Goal: Task Accomplishment & Management: Use online tool/utility

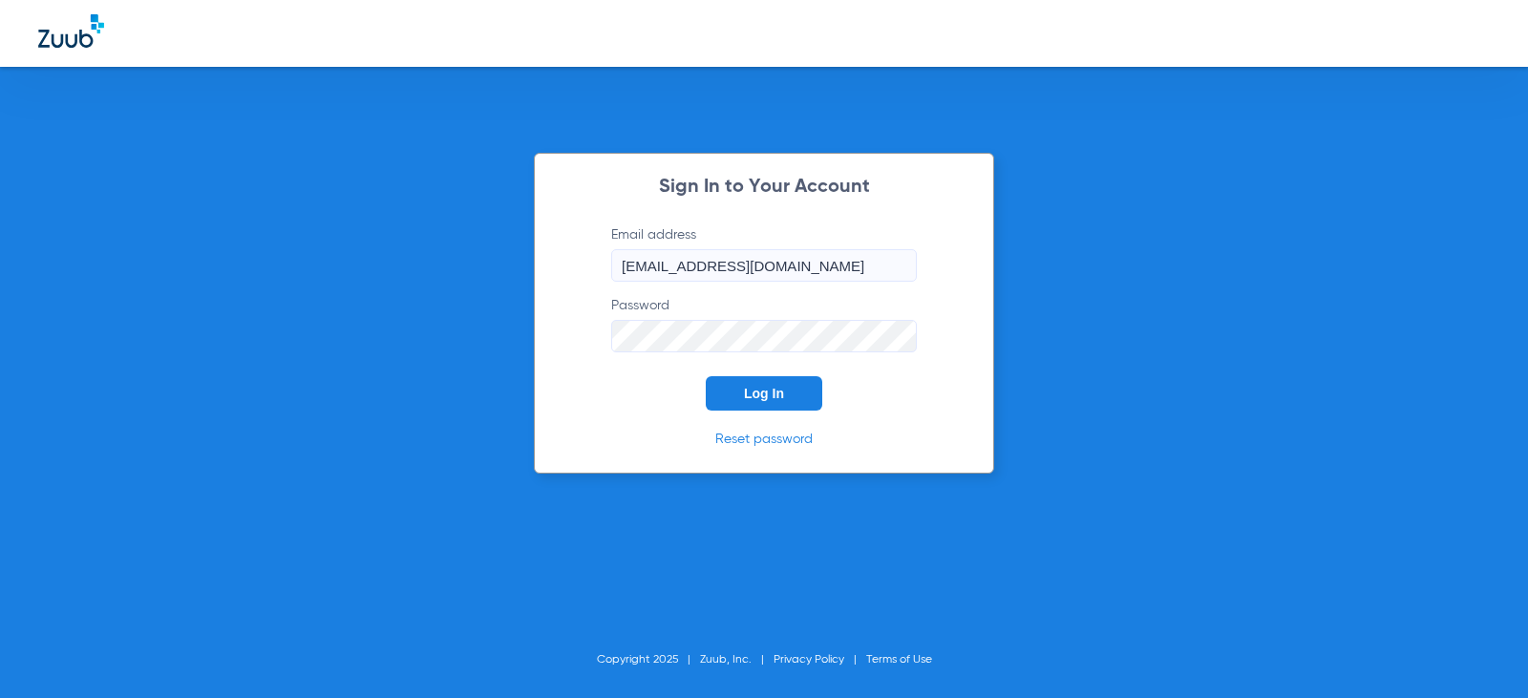
click at [735, 413] on div "Sign In to Your Account Email address [EMAIL_ADDRESS][DOMAIN_NAME] Password Log…" at bounding box center [764, 313] width 460 height 321
click at [730, 411] on div "Sign In to Your Account Email address [EMAIL_ADDRESS][DOMAIN_NAME] Password Log…" at bounding box center [764, 313] width 460 height 321
click at [726, 396] on button "Log In" at bounding box center [764, 393] width 116 height 34
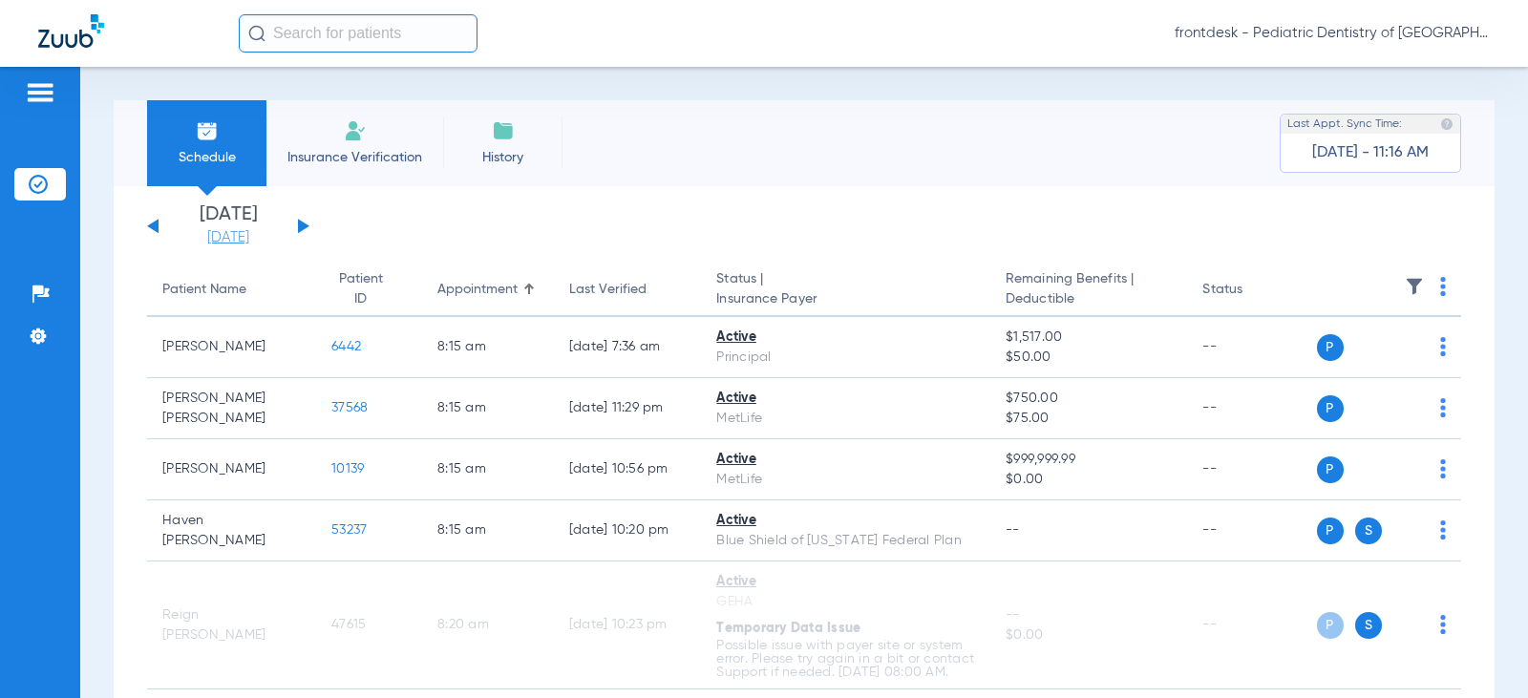
click at [245, 239] on link "[DATE]" at bounding box center [228, 237] width 115 height 19
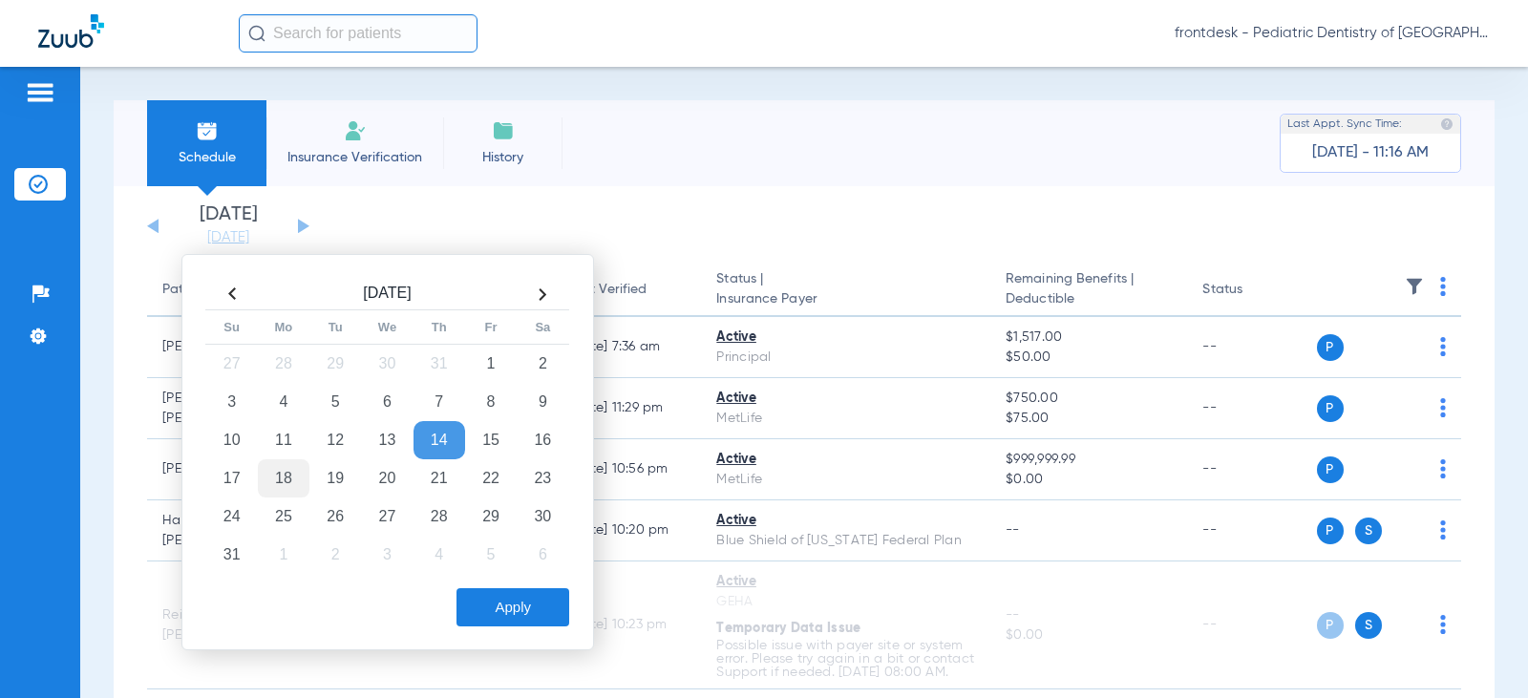
click at [281, 487] on td "18" at bounding box center [284, 478] width 52 height 38
click at [527, 608] on button "Apply" at bounding box center [512, 607] width 113 height 38
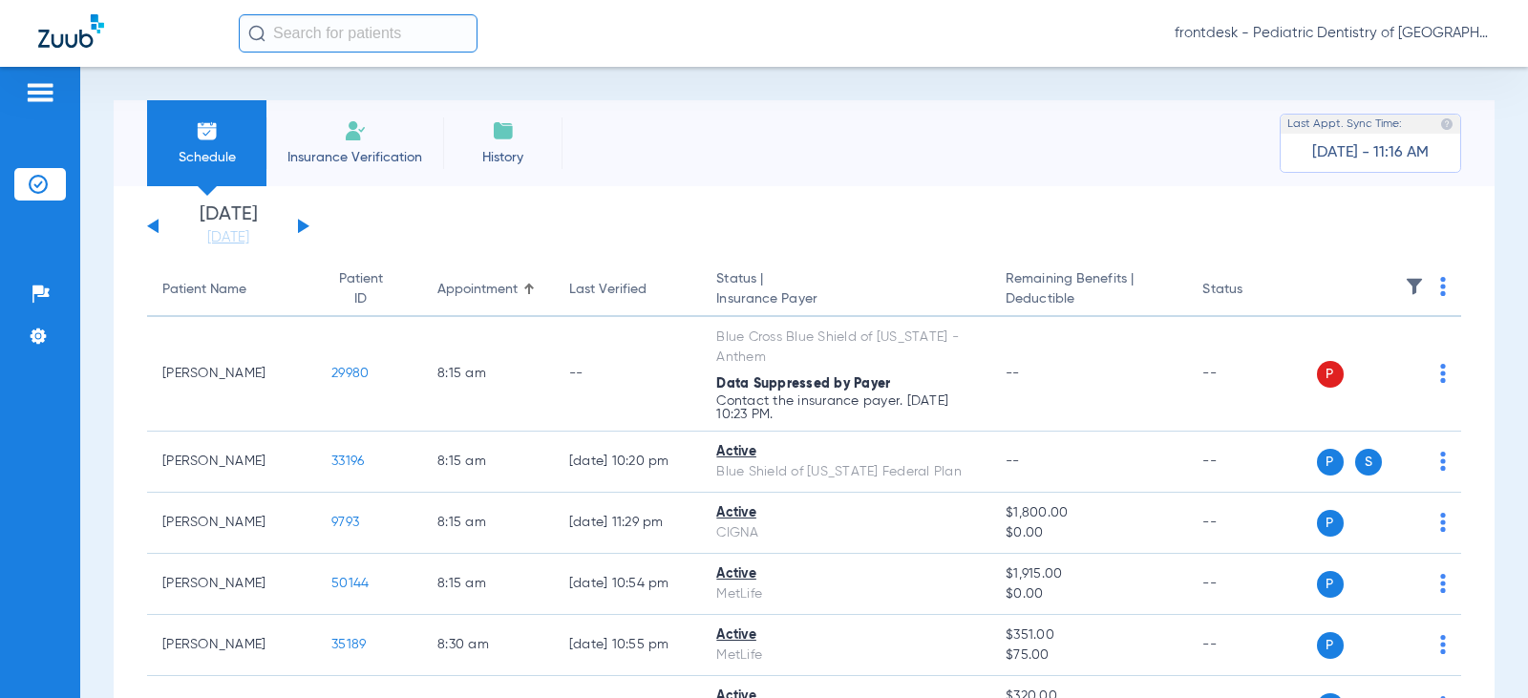
click at [199, 293] on div "Patient Name" at bounding box center [204, 290] width 84 height 20
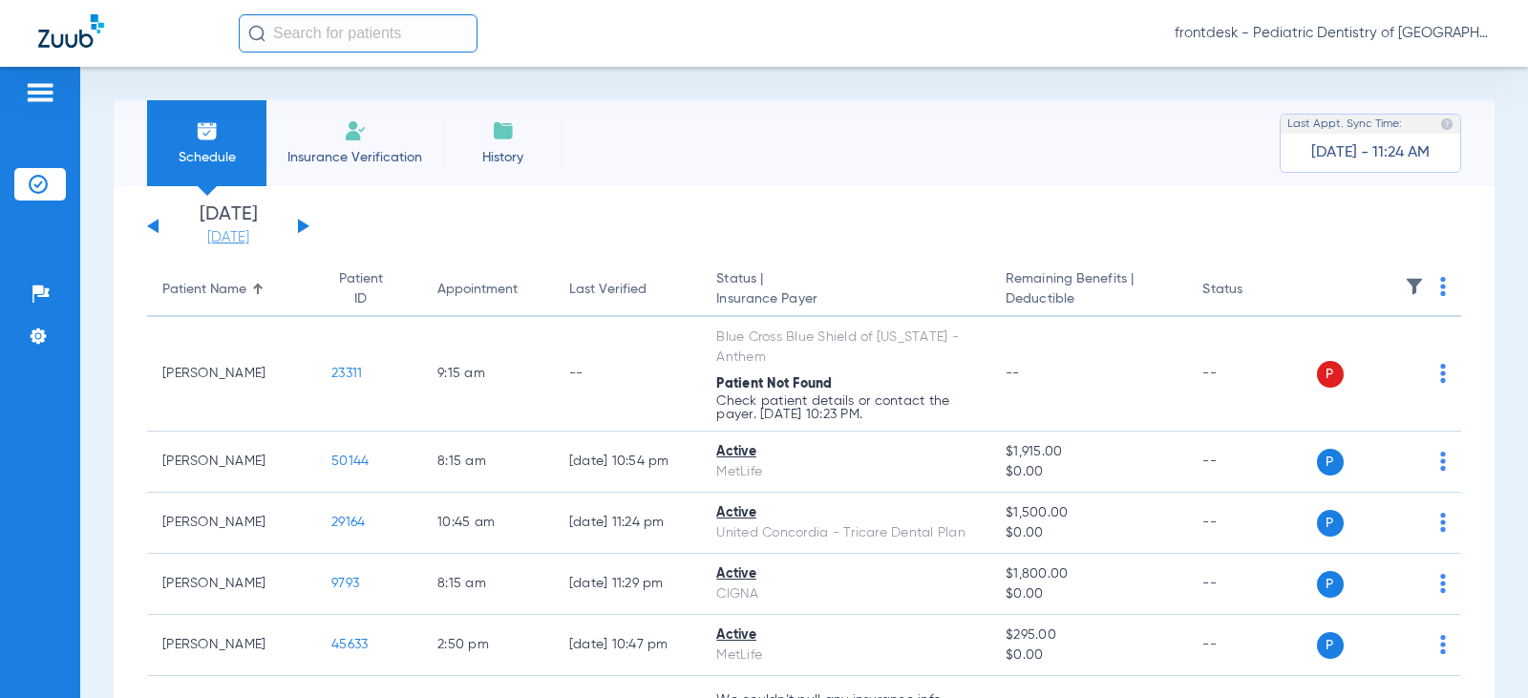
click at [223, 239] on link "[DATE]" at bounding box center [228, 237] width 115 height 19
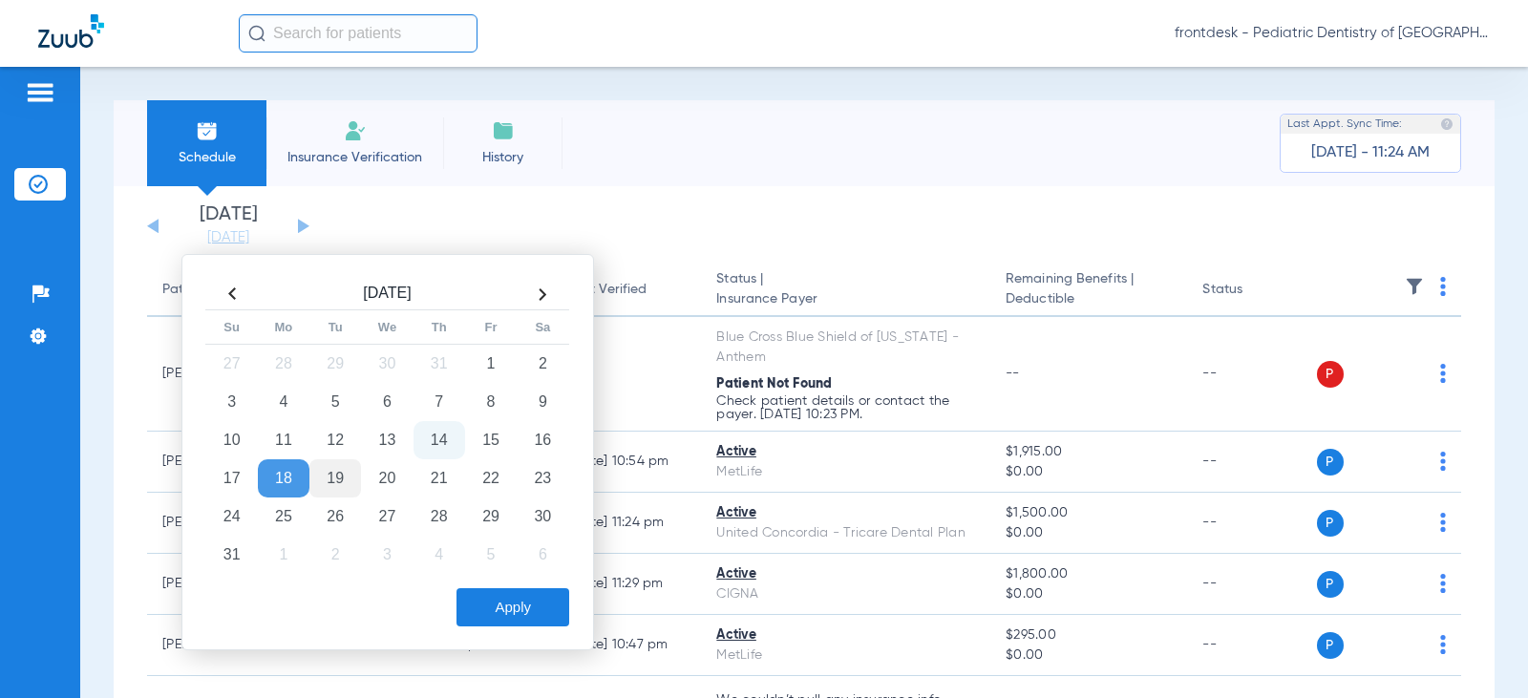
click at [332, 480] on td "19" at bounding box center [335, 478] width 52 height 38
click at [481, 614] on button "Apply" at bounding box center [512, 607] width 113 height 38
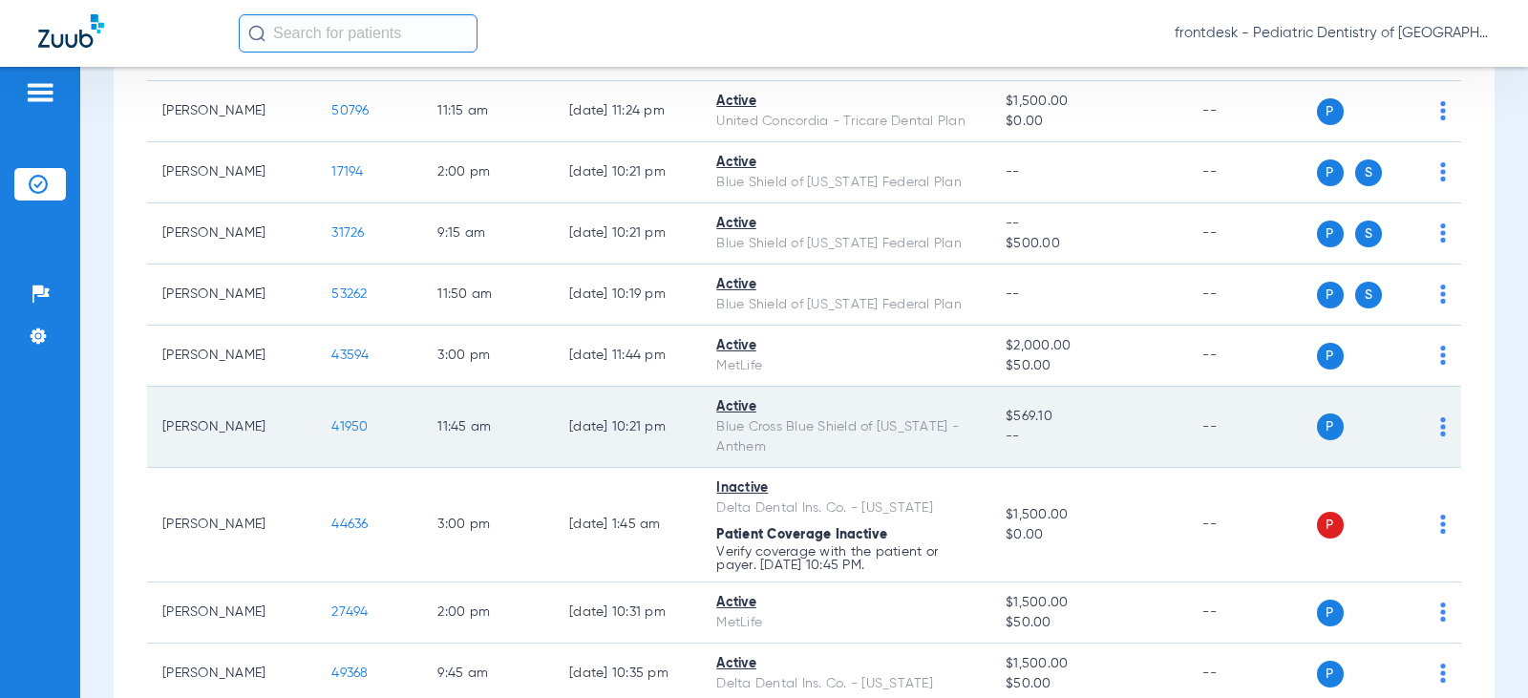
scroll to position [3914, 0]
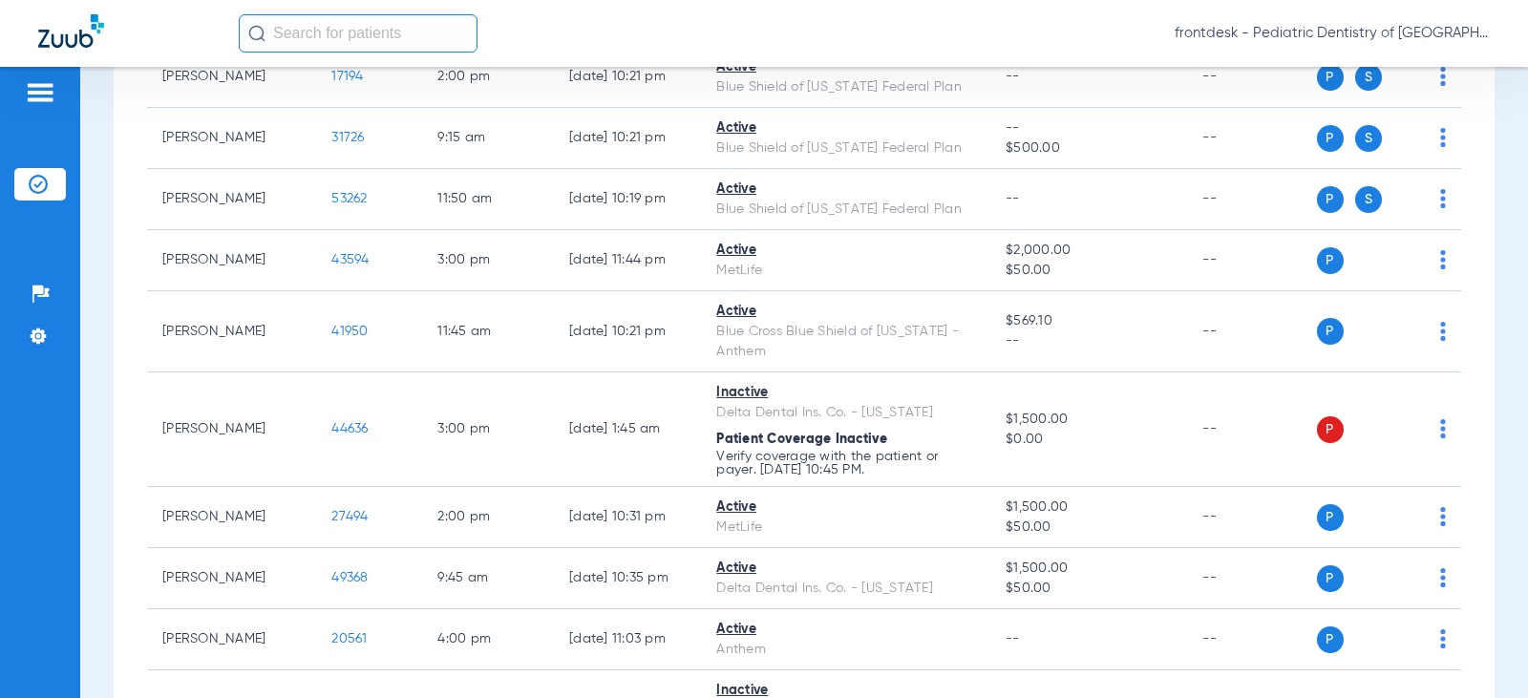
click at [89, 350] on div "Schedule Insurance Verification History Last Appt. Sync Time: [DATE] - 11:24 AM…" at bounding box center [803, 382] width 1447 height 631
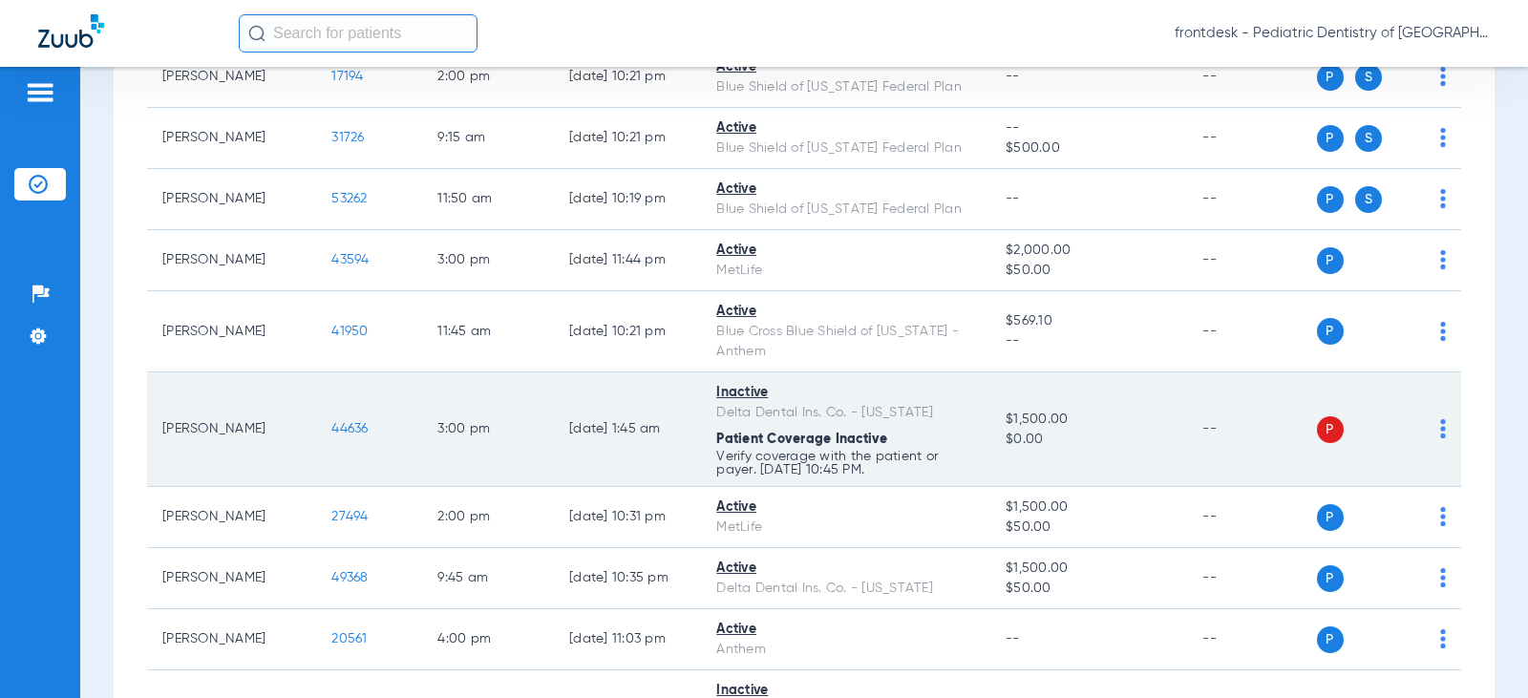
click at [1440, 431] on img at bounding box center [1443, 428] width 6 height 19
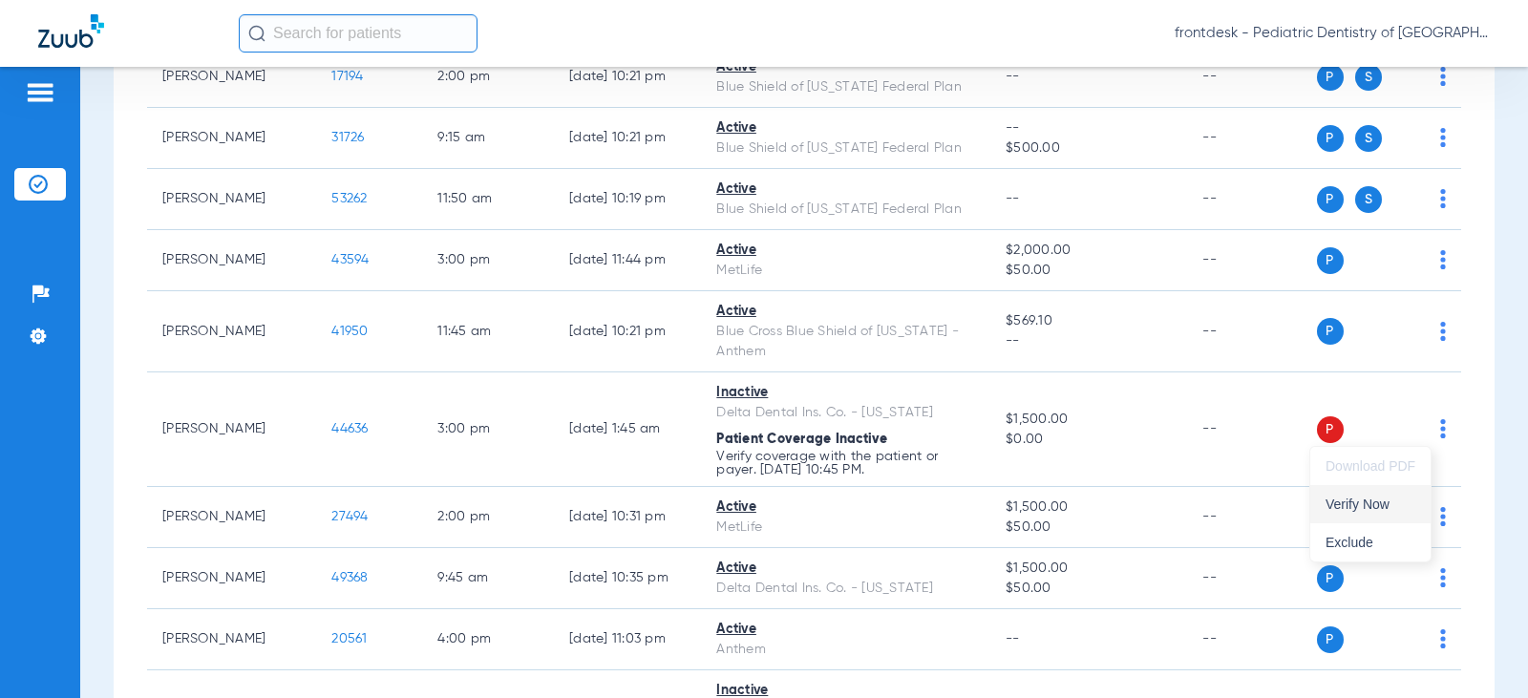
click at [1348, 504] on span "Verify Now" at bounding box center [1370, 503] width 90 height 13
